Goal: Transaction & Acquisition: Book appointment/travel/reservation

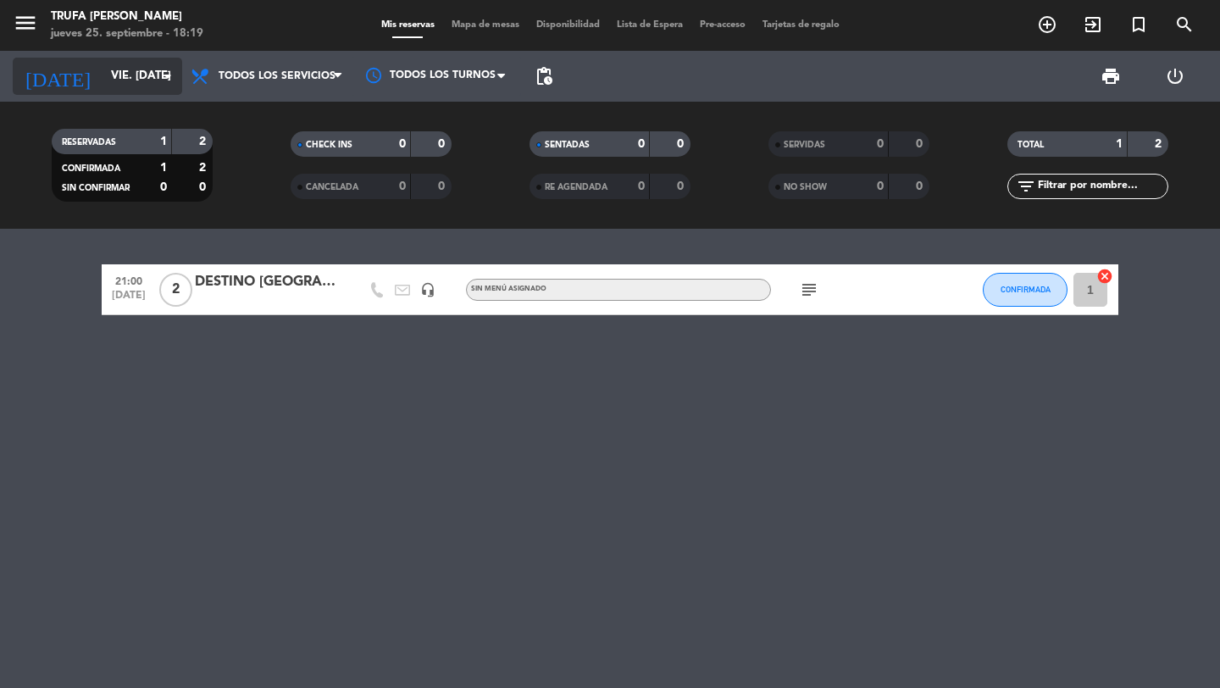
click at [138, 81] on input "vie. [DATE]" at bounding box center [176, 76] width 149 height 30
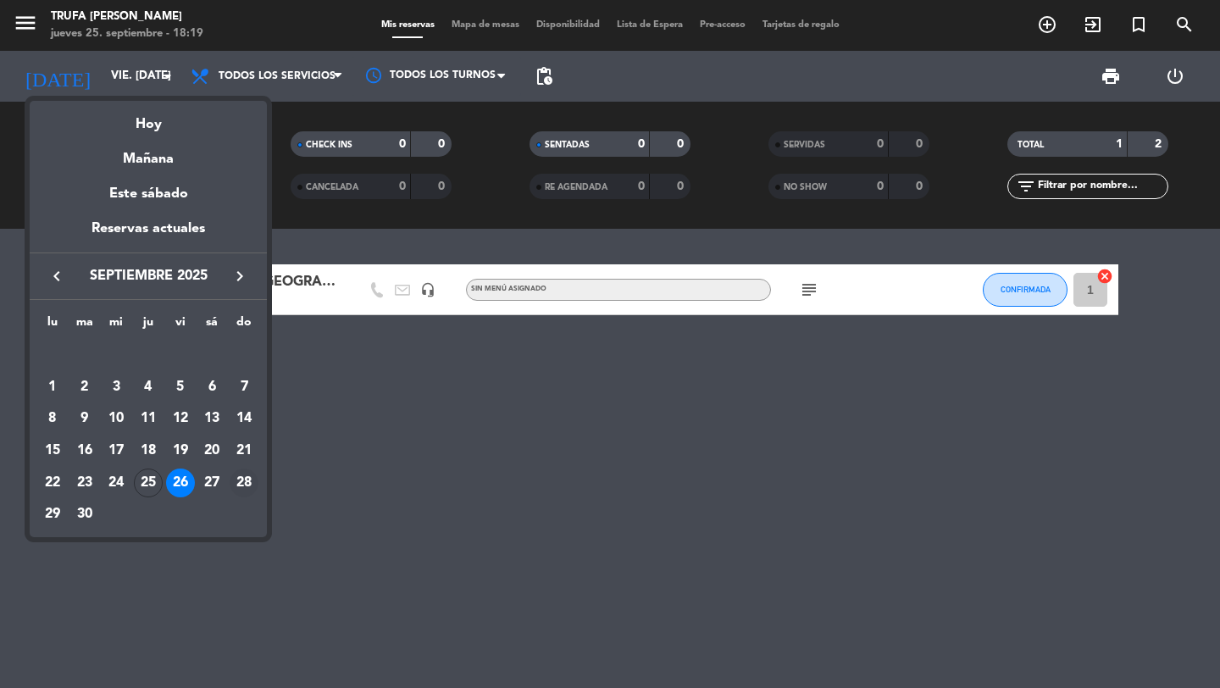
click at [250, 474] on div "28" at bounding box center [244, 482] width 29 height 29
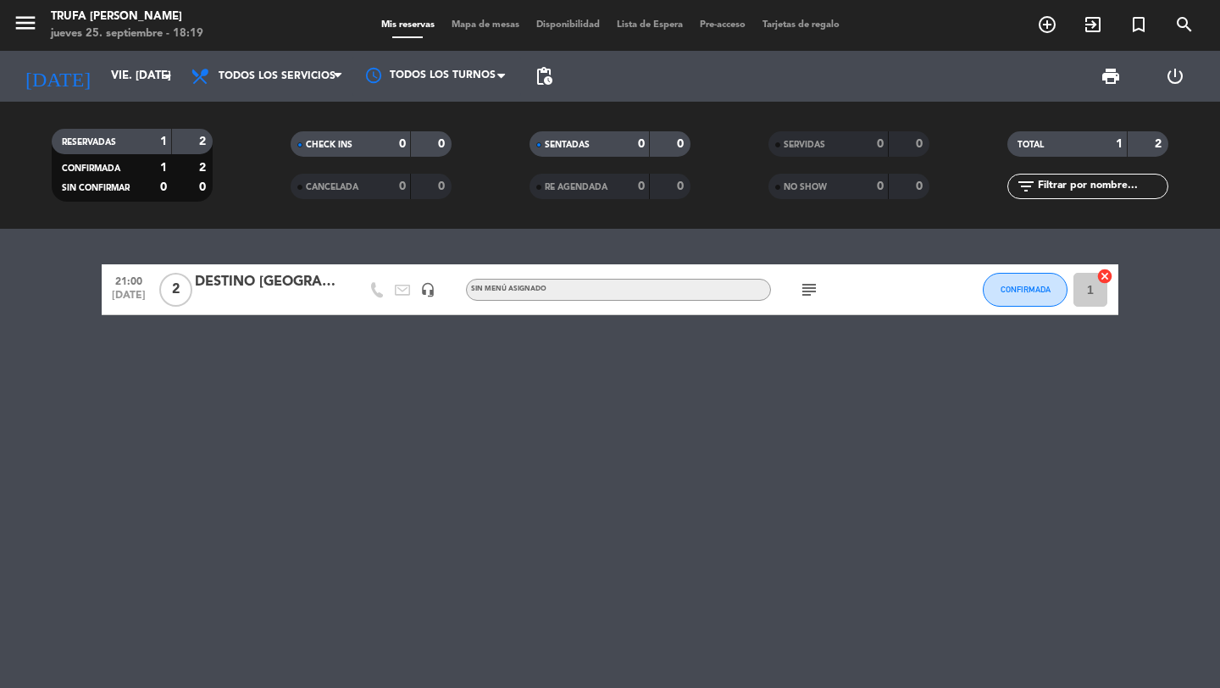
type input "dom. [DATE]"
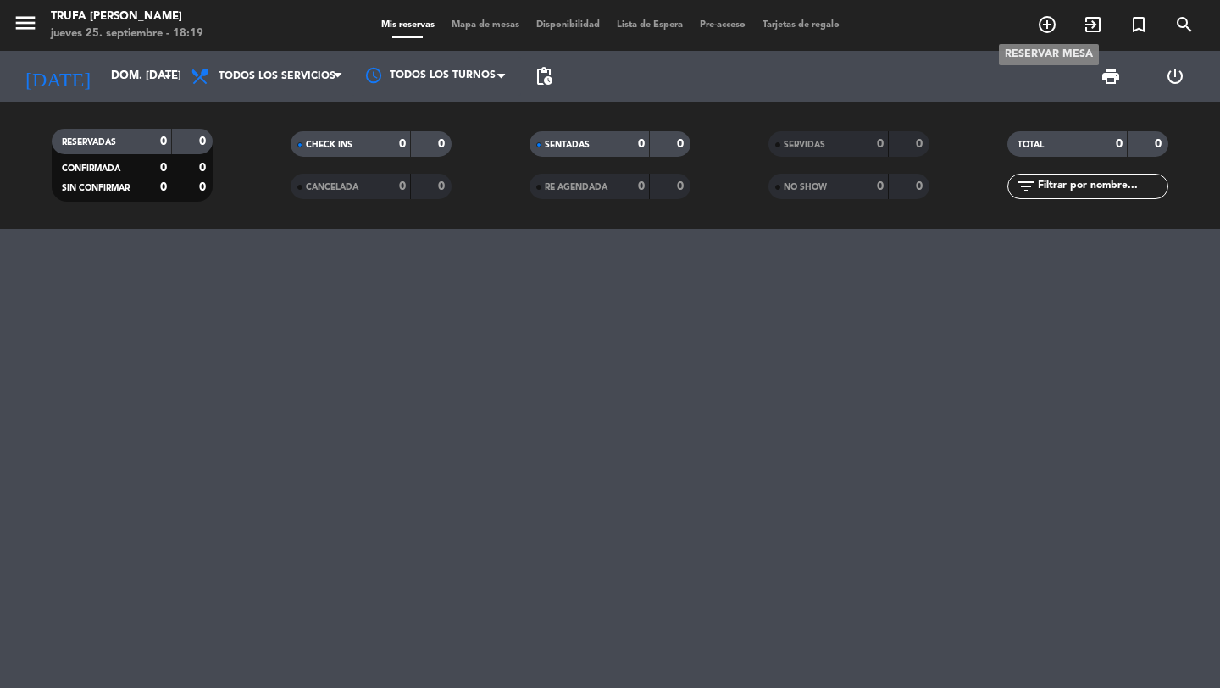
click at [1047, 33] on icon "add_circle_outline" at bounding box center [1047, 24] width 20 height 20
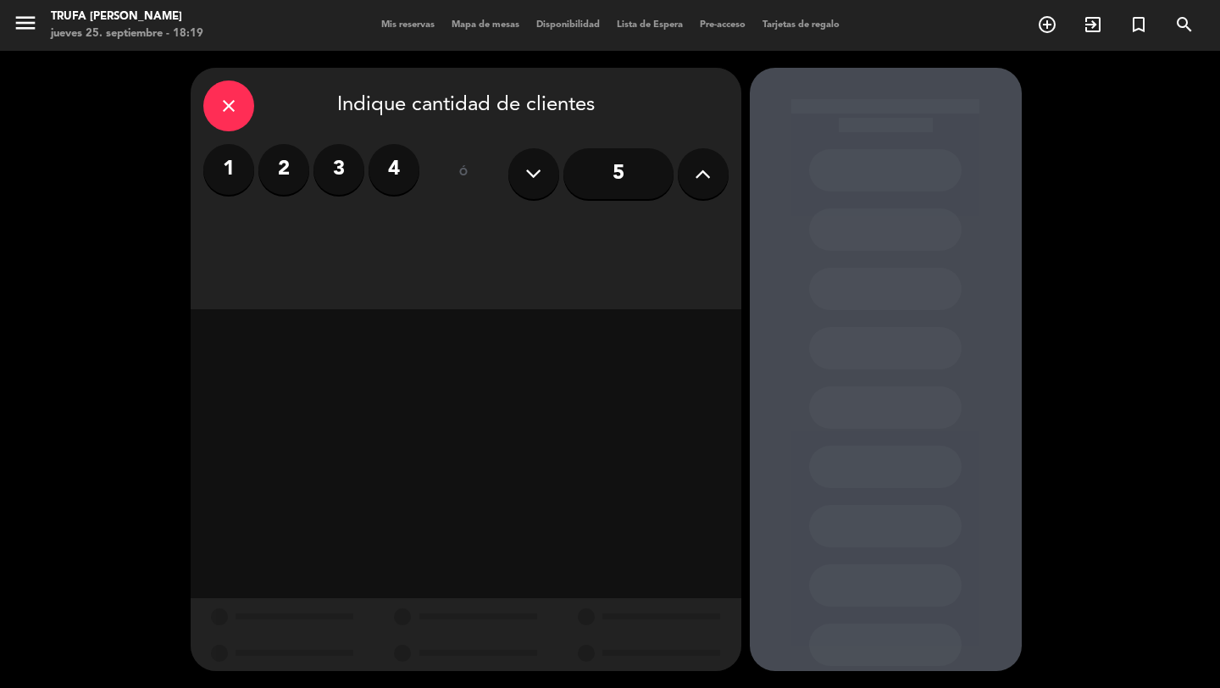
click at [346, 165] on label "3" at bounding box center [338, 169] width 51 height 51
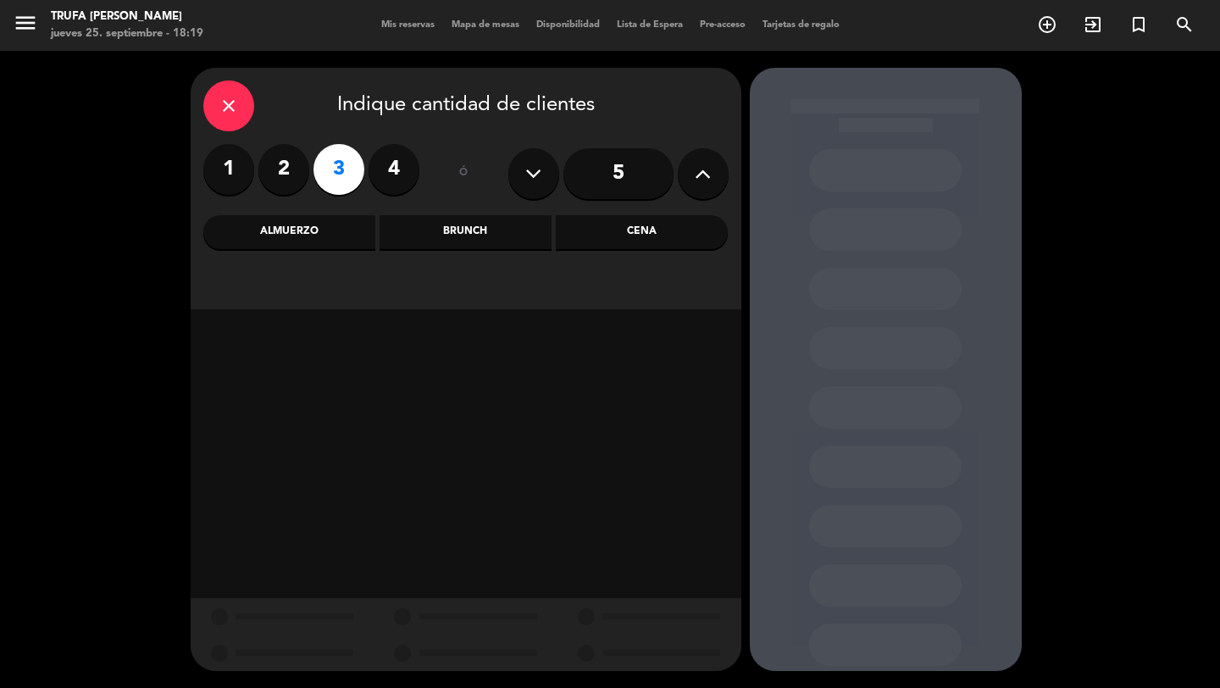
click at [299, 227] on div "Almuerzo" at bounding box center [289, 232] width 172 height 34
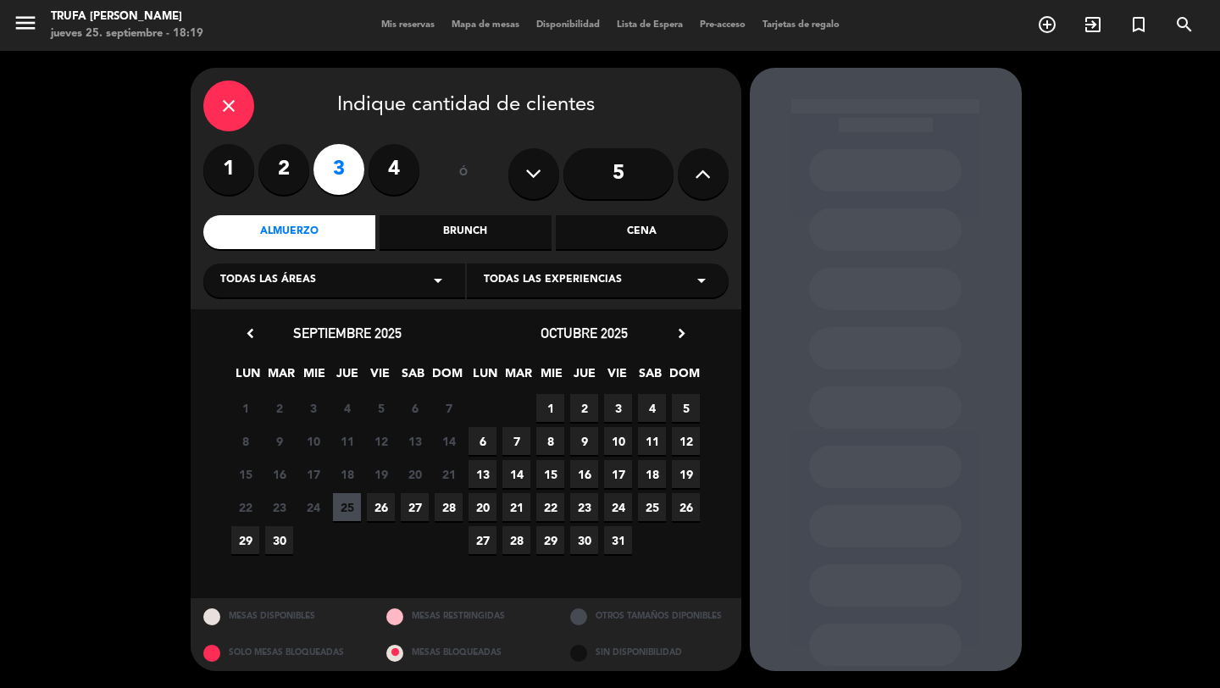
click at [444, 506] on span "28" at bounding box center [448, 507] width 28 height 28
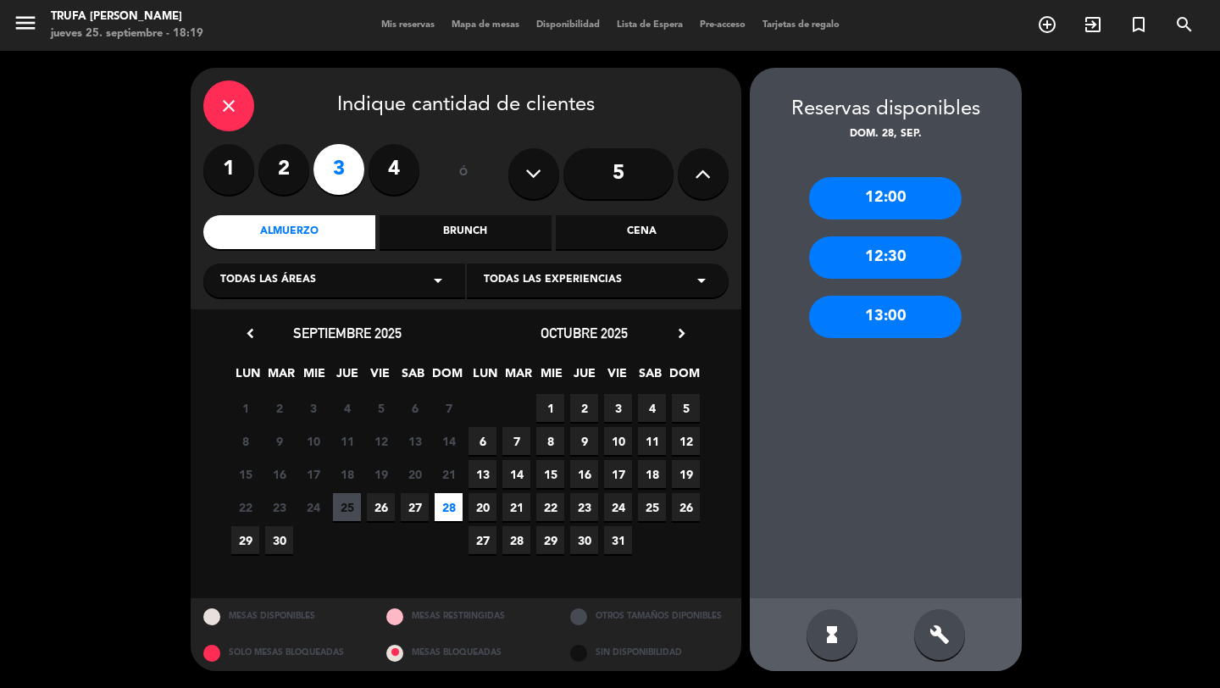
click at [866, 268] on div "12:30" at bounding box center [885, 257] width 152 height 42
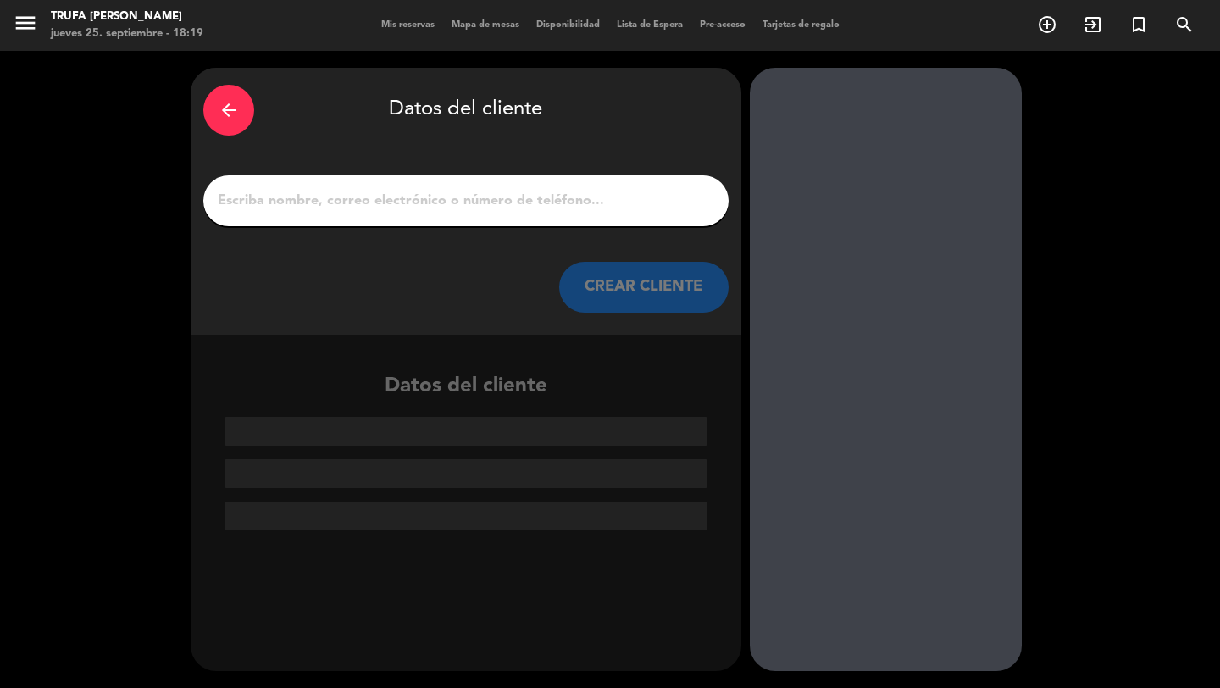
click at [545, 189] on input "1" at bounding box center [466, 201] width 500 height 24
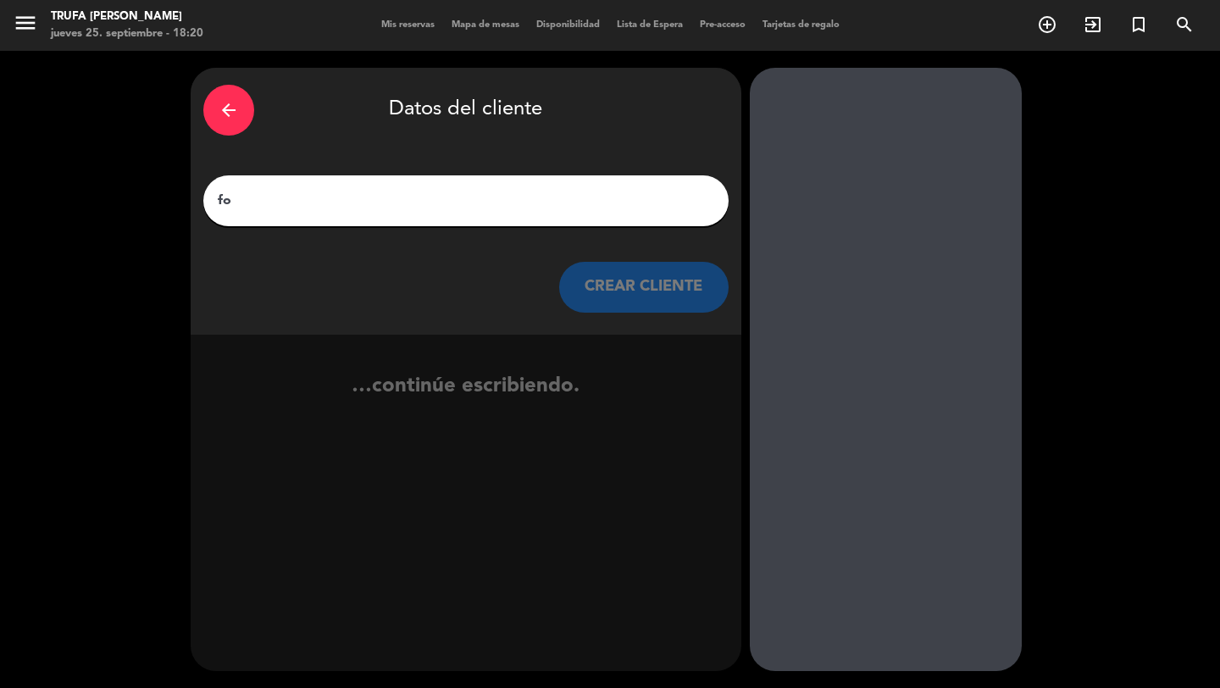
type input "f"
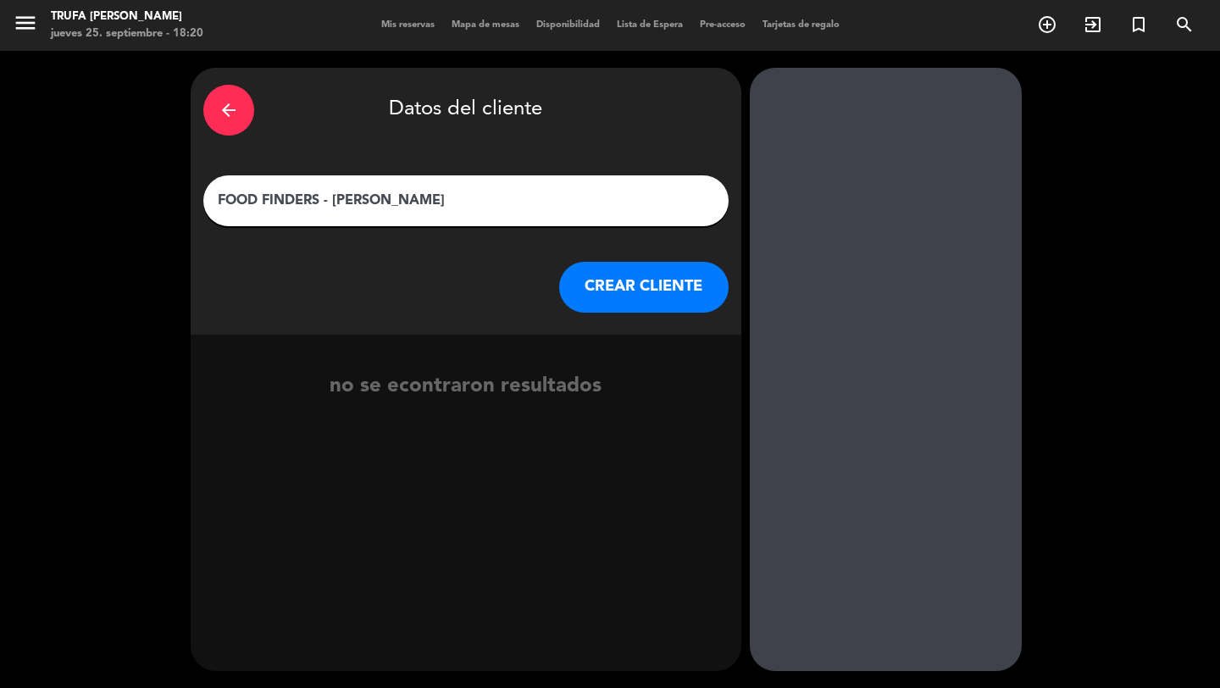
type input "FOOD FINDERS - [PERSON_NAME]"
click at [644, 278] on button "CREAR CLIENTE" at bounding box center [643, 287] width 169 height 51
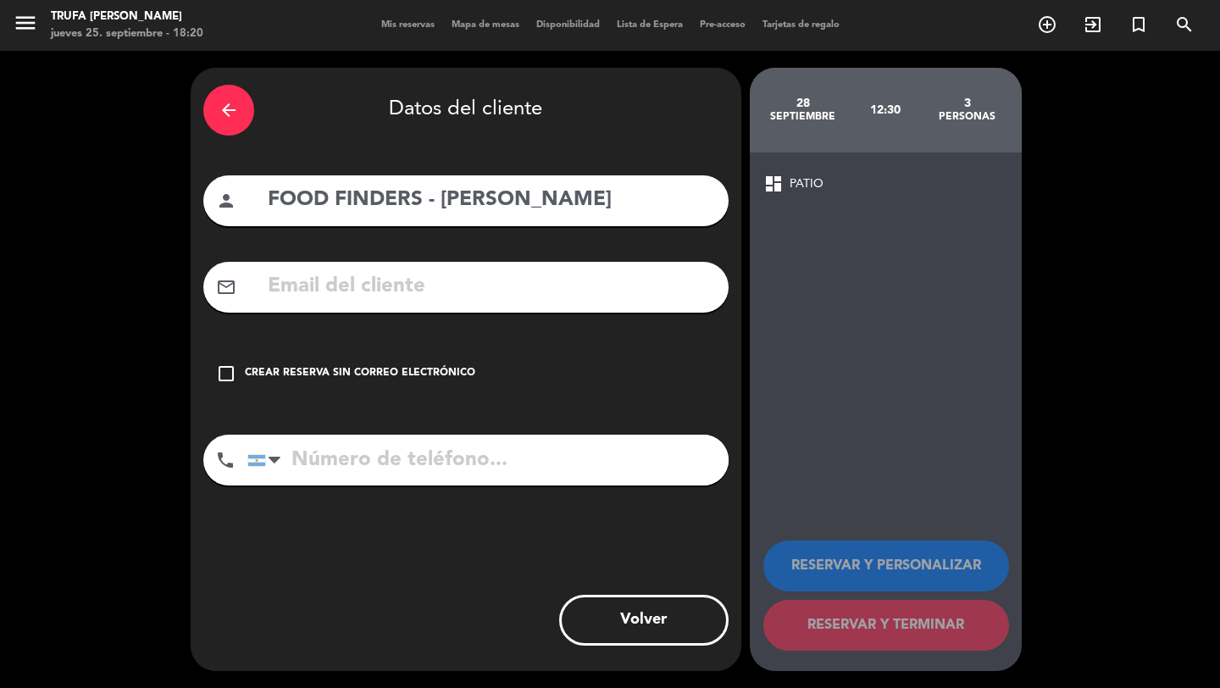
click at [220, 377] on icon "check_box_outline_blank" at bounding box center [226, 373] width 20 height 20
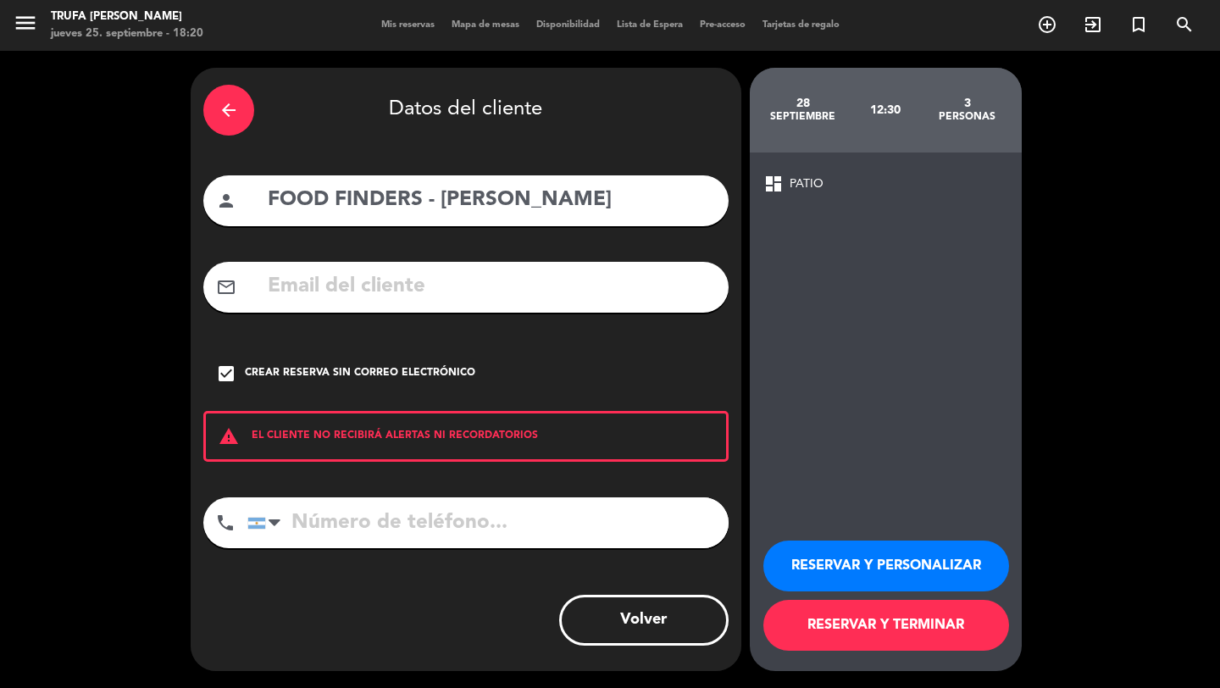
click at [856, 555] on button "RESERVAR Y PERSONALIZAR" at bounding box center [886, 565] width 246 height 51
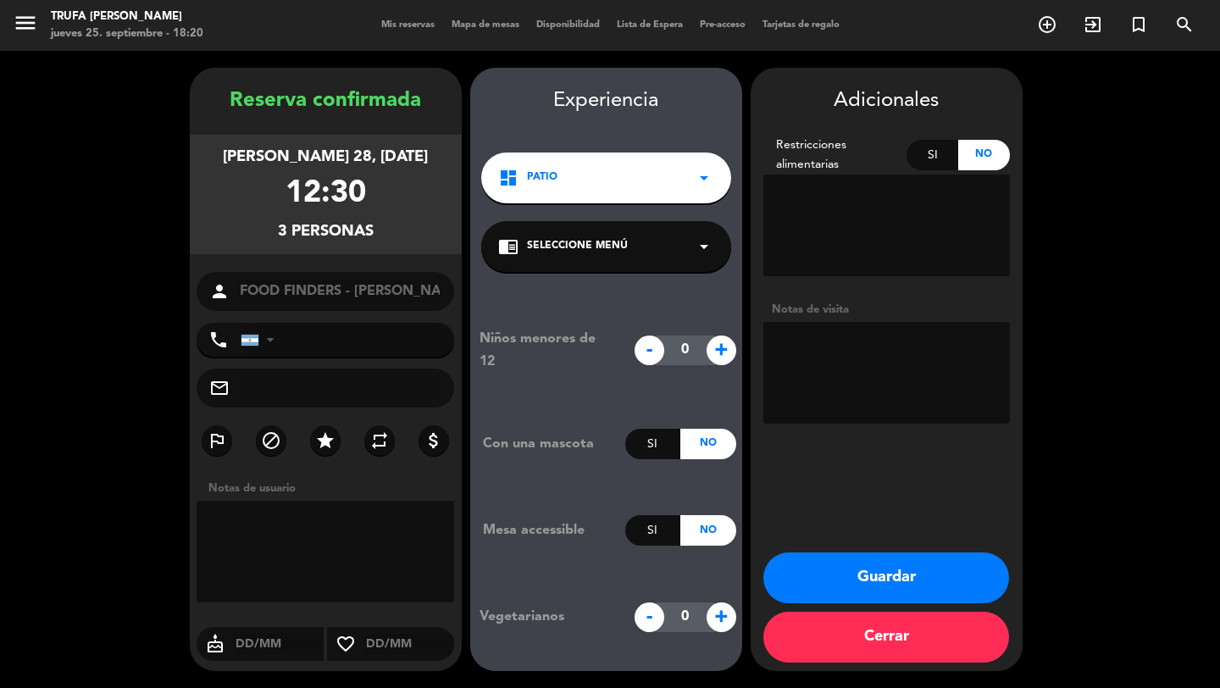
click at [566, 169] on div "dashboard PATIO arrow_drop_down" at bounding box center [606, 177] width 250 height 51
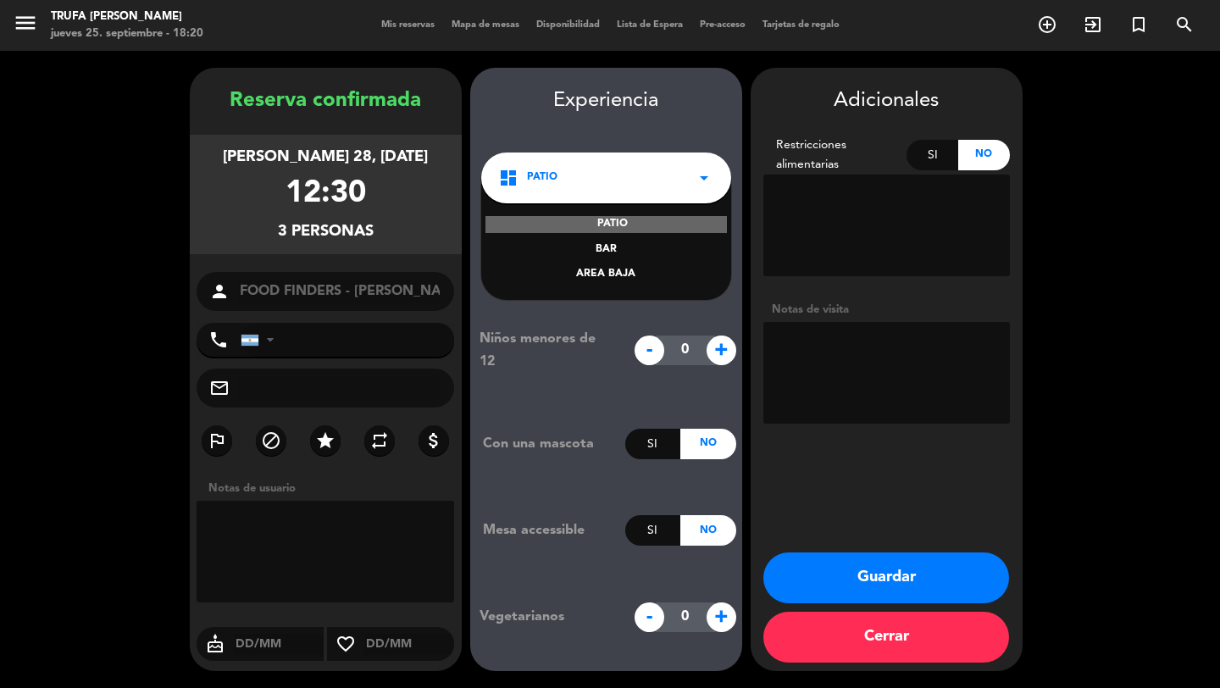
click at [589, 246] on div "BAR" at bounding box center [606, 249] width 216 height 17
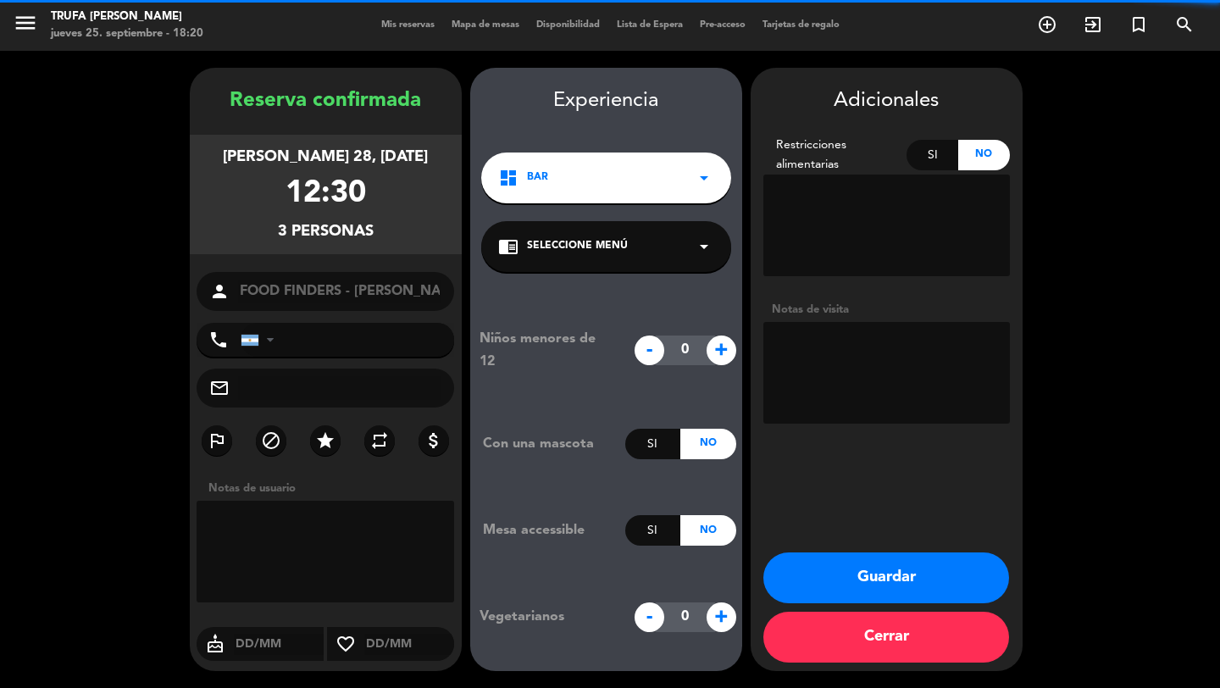
click at [809, 358] on textarea at bounding box center [886, 373] width 246 height 102
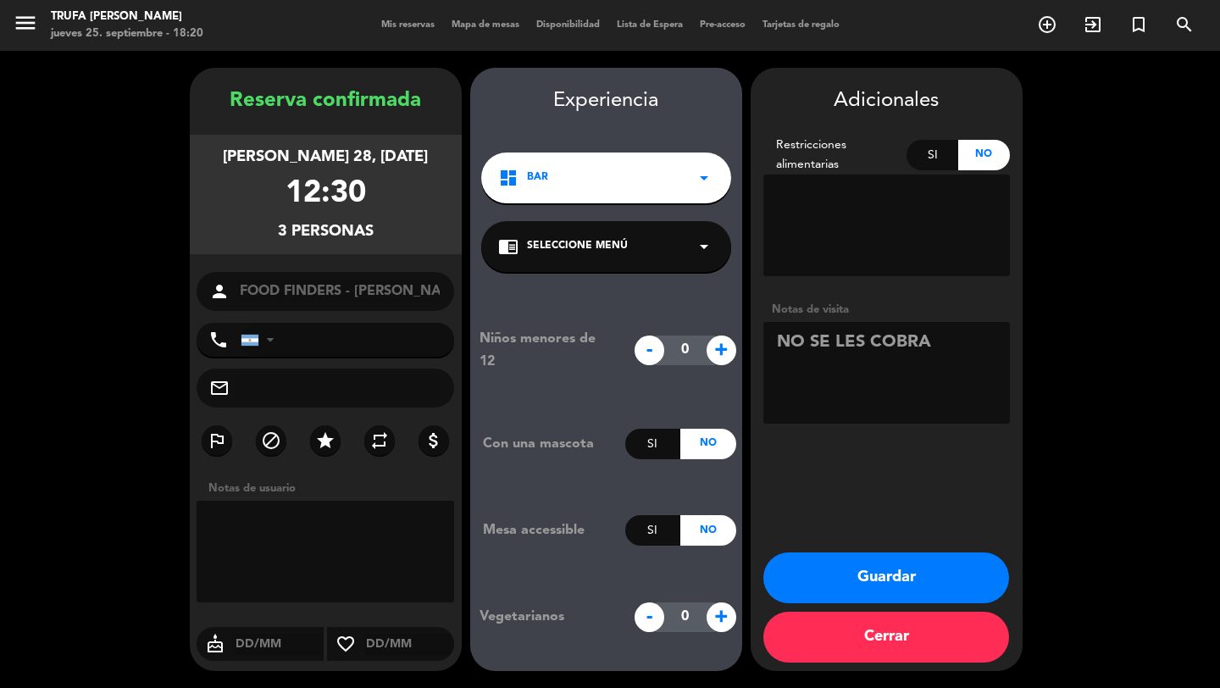
type textarea "NO SE LES COBRA"
click at [949, 557] on button "Guardar" at bounding box center [886, 577] width 246 height 51
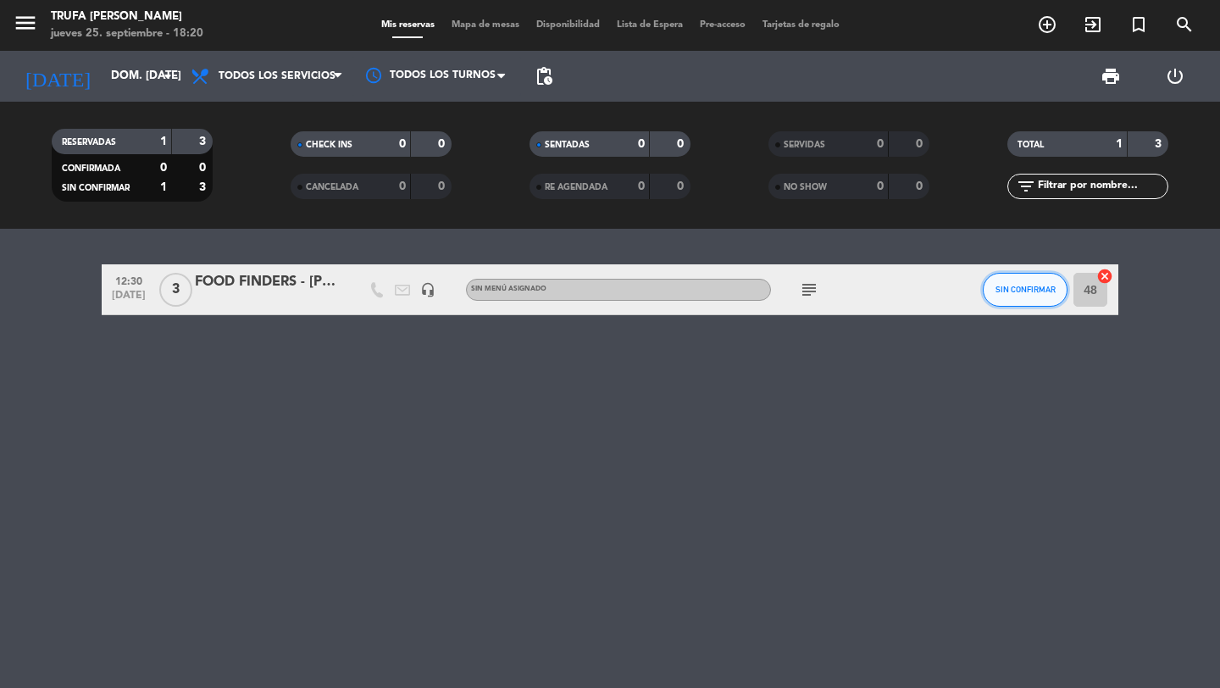
click at [1015, 303] on button "SIN CONFIRMAR" at bounding box center [1024, 290] width 85 height 34
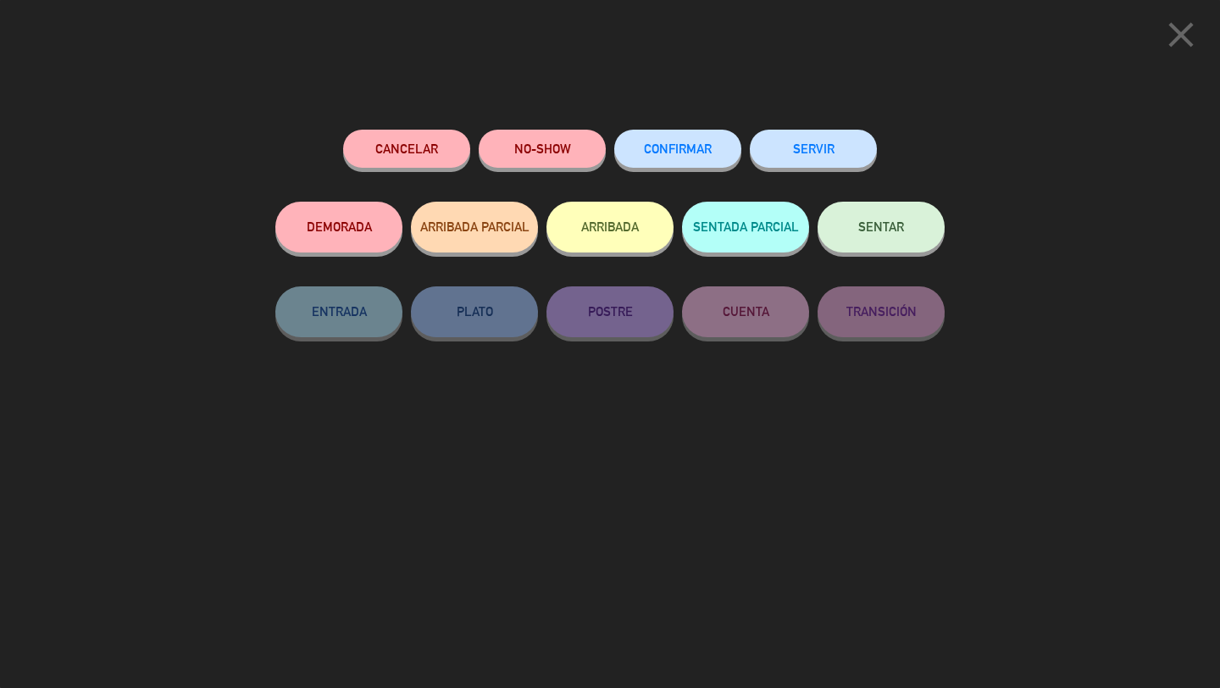
click at [680, 146] on span "CONFIRMAR" at bounding box center [678, 148] width 68 height 14
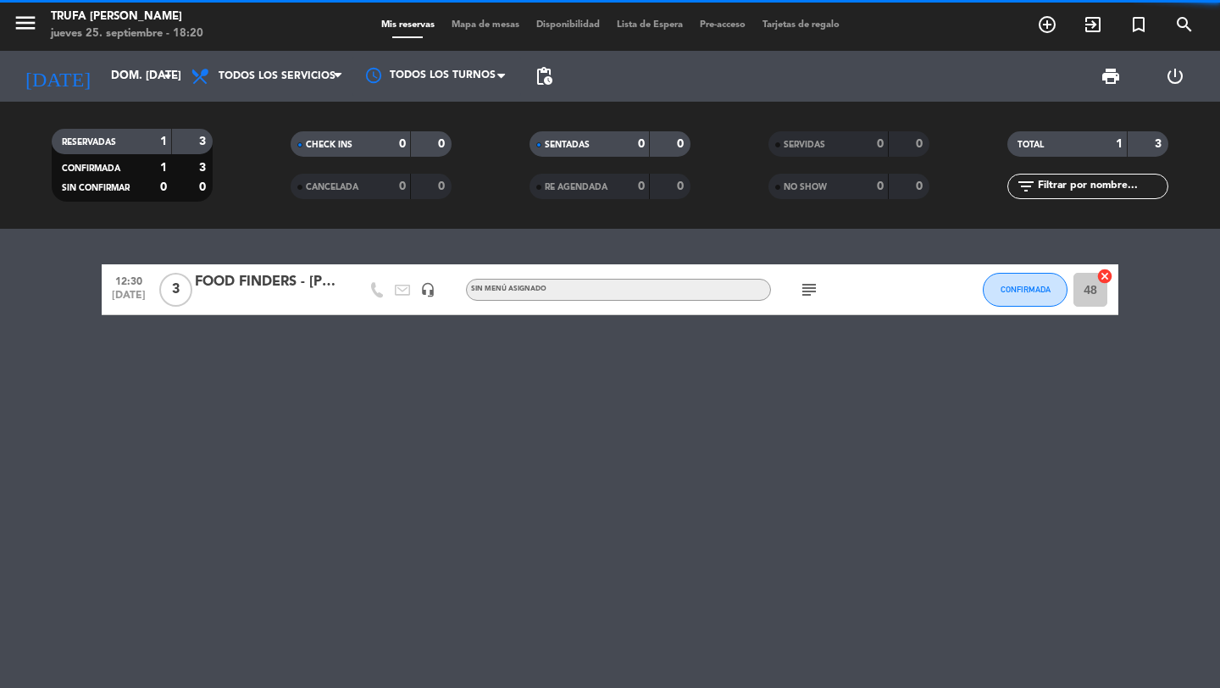
click at [600, 409] on div "12:30 [DATE] 3 FOOD FINDERS - [PERSON_NAME] headset_mic Sin menú asignado subje…" at bounding box center [610, 458] width 1220 height 459
